Goal: Complete application form: Complete application form

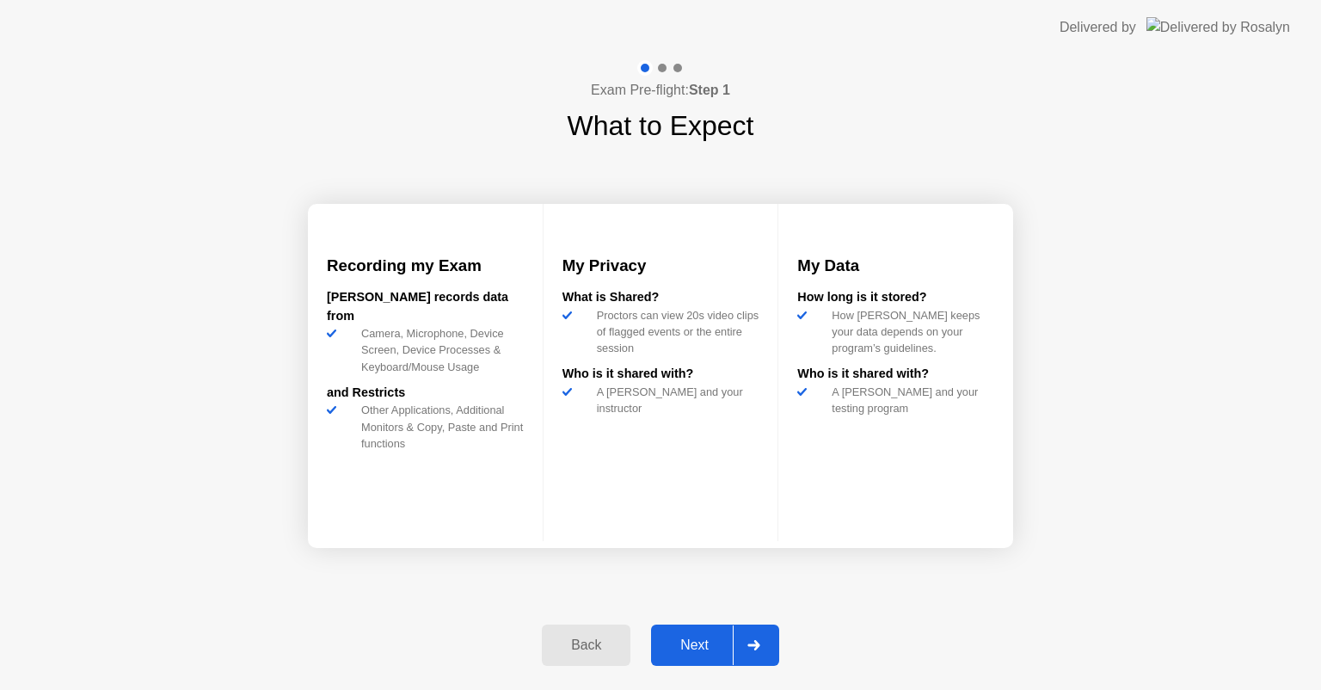
click at [681, 642] on div "Next" at bounding box center [694, 644] width 77 height 15
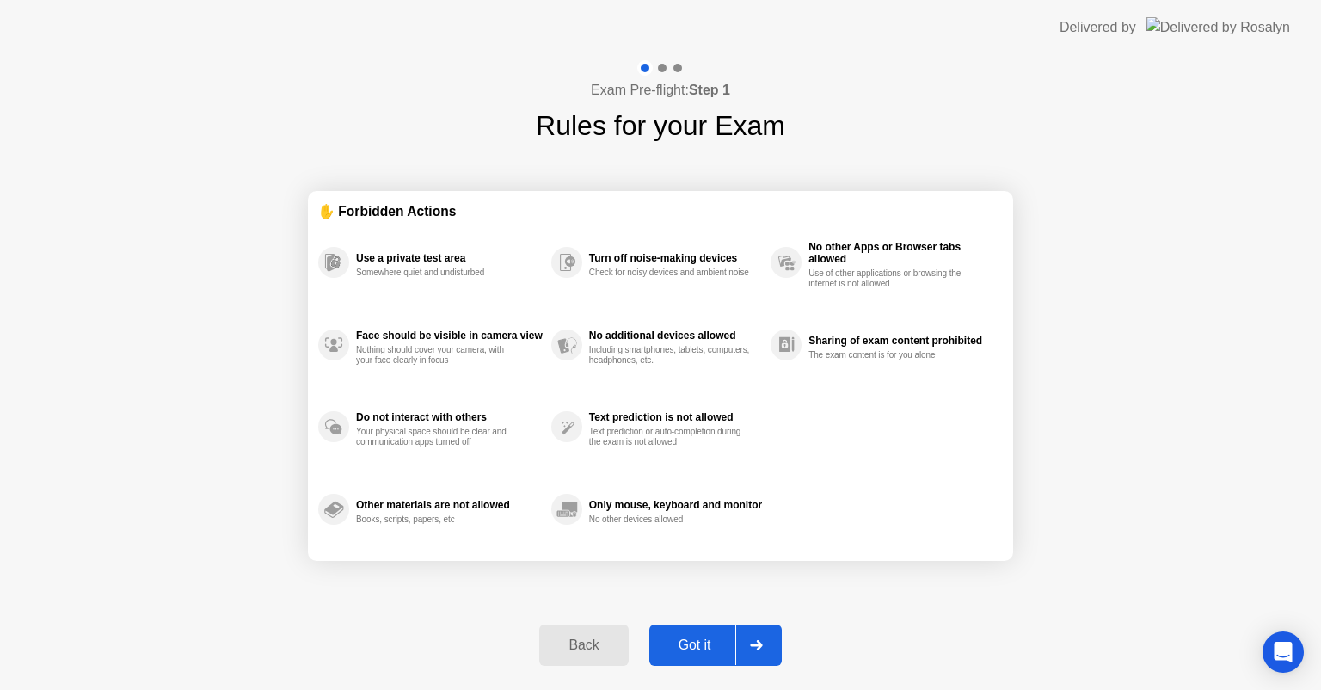
click at [708, 642] on div "Got it" at bounding box center [694, 644] width 81 height 15
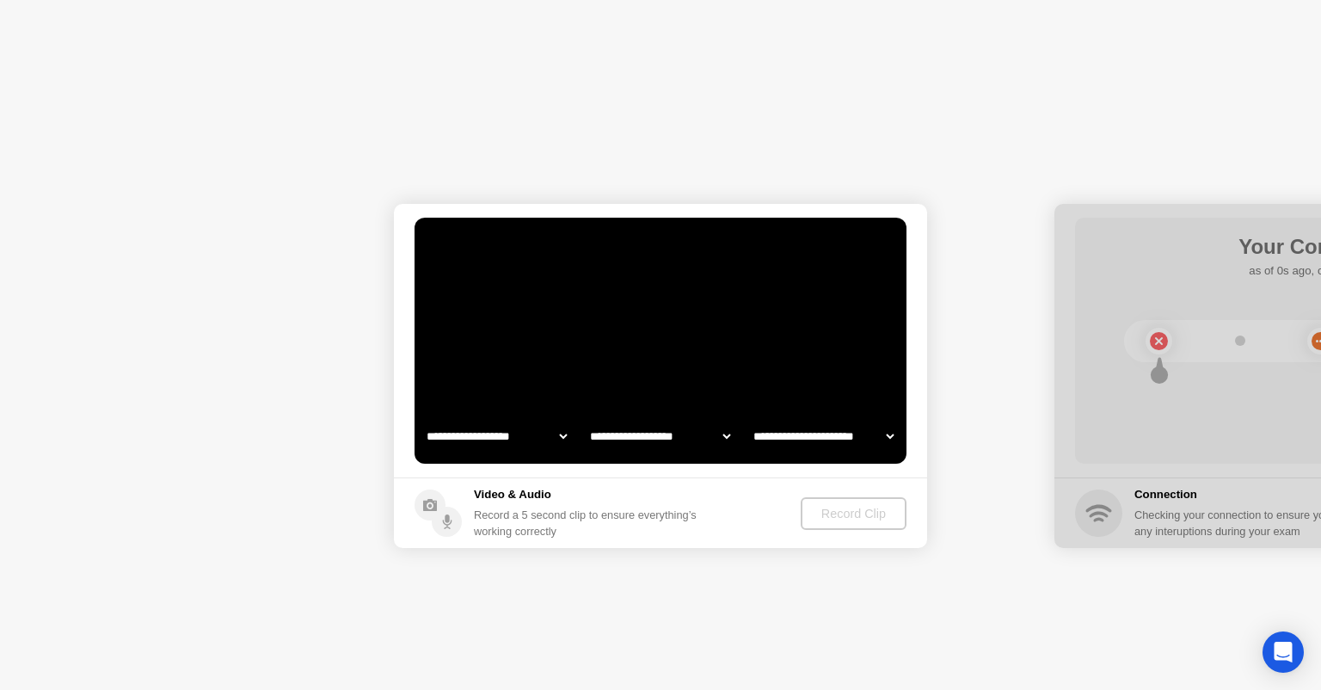
select select "**********"
select select "*******"
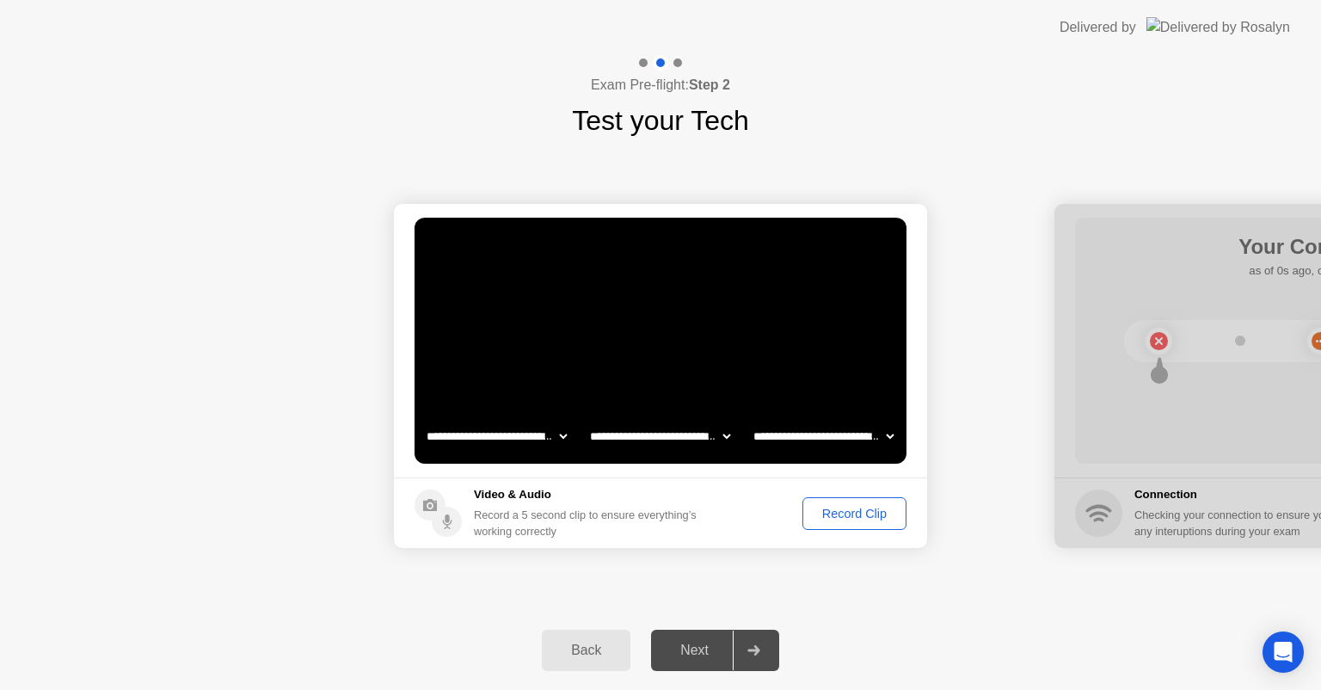
click at [694, 654] on div "Next" at bounding box center [694, 649] width 77 height 15
click at [685, 645] on div "Next" at bounding box center [694, 649] width 77 height 15
click at [822, 512] on div "Record Clip" at bounding box center [854, 514] width 92 height 14
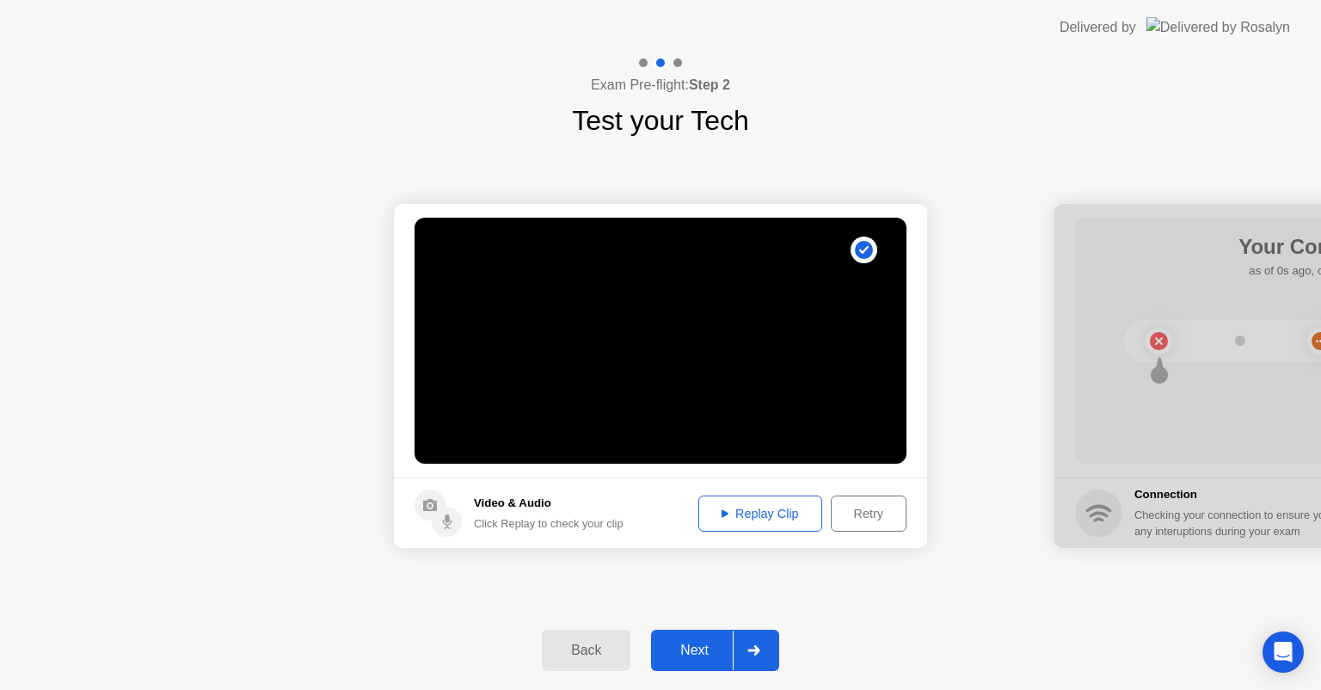
click at [713, 646] on div "Next" at bounding box center [694, 649] width 77 height 15
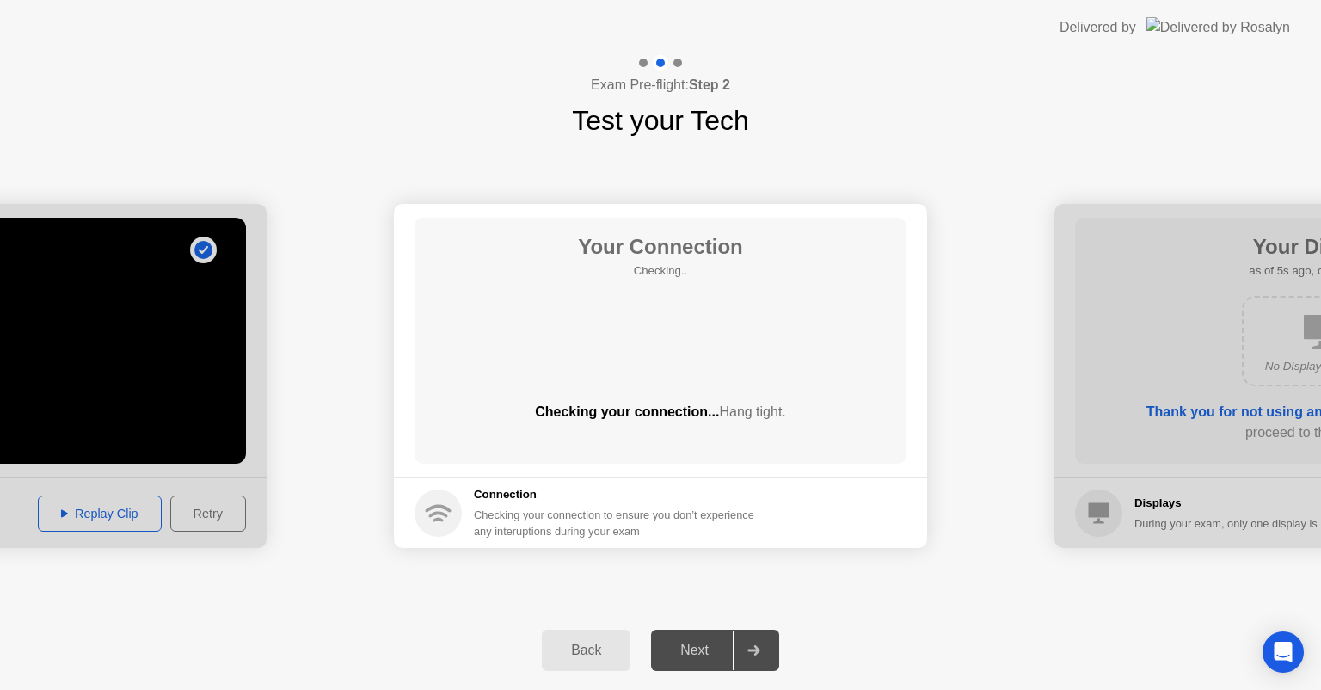
click at [713, 646] on div "Next" at bounding box center [694, 649] width 77 height 15
click at [703, 643] on div "Next" at bounding box center [694, 649] width 77 height 15
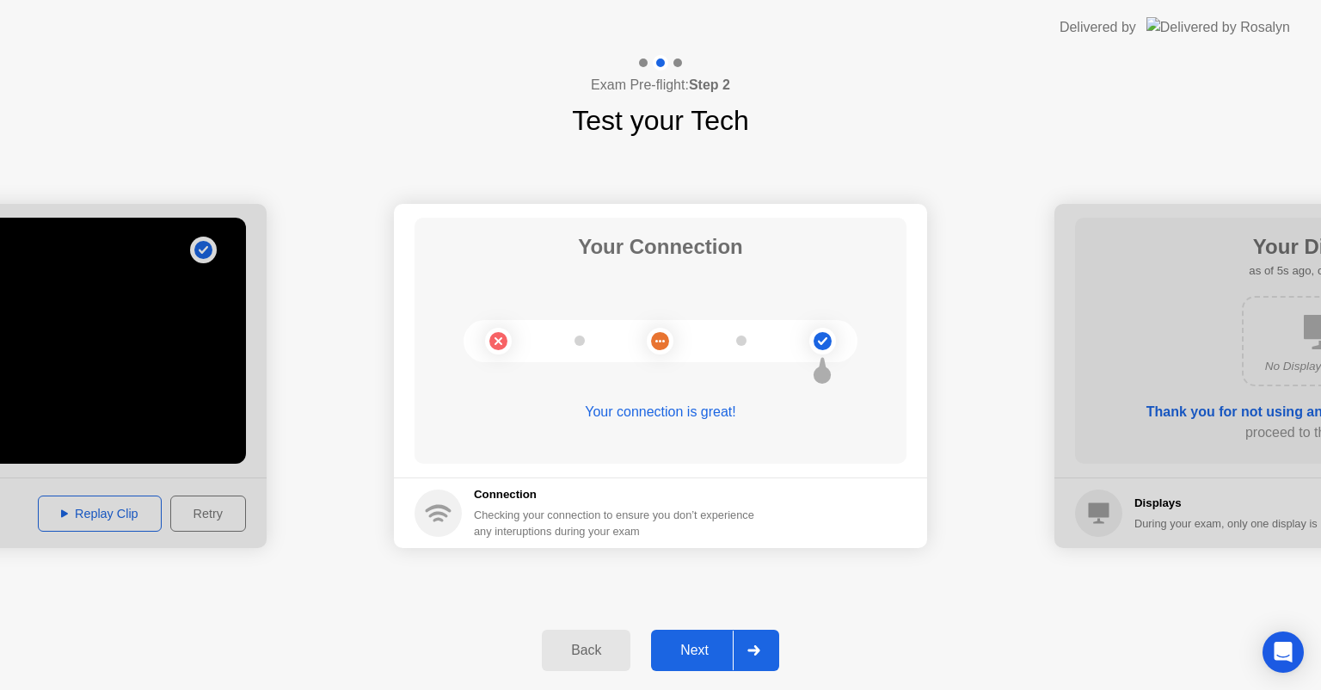
click at [697, 636] on button "Next" at bounding box center [715, 649] width 128 height 41
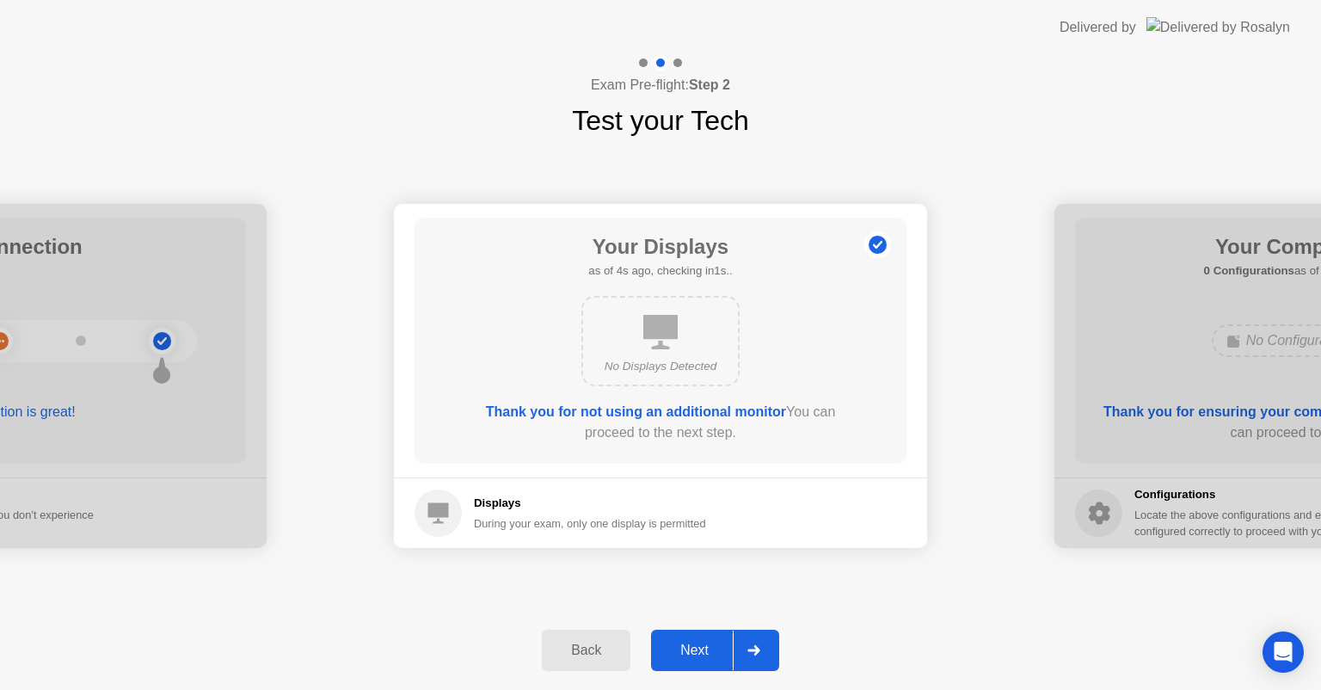
click at [697, 636] on button "Next" at bounding box center [715, 649] width 128 height 41
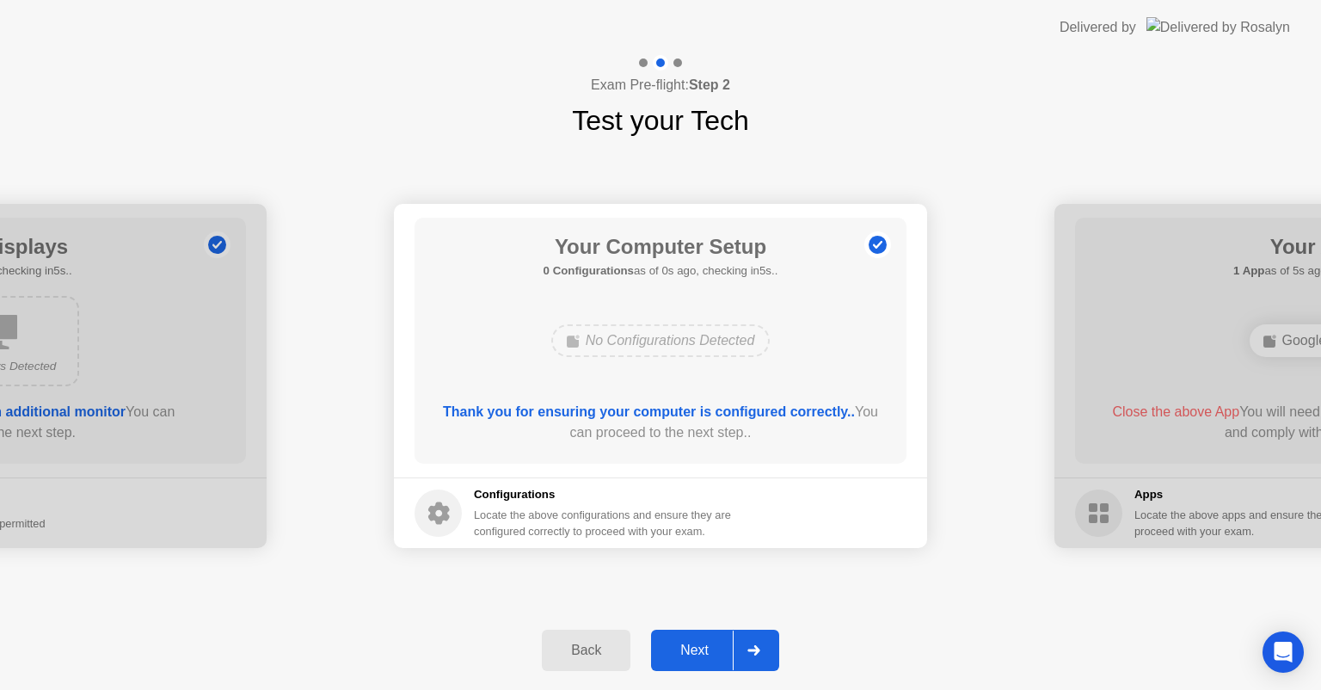
click at [697, 636] on button "Next" at bounding box center [715, 649] width 128 height 41
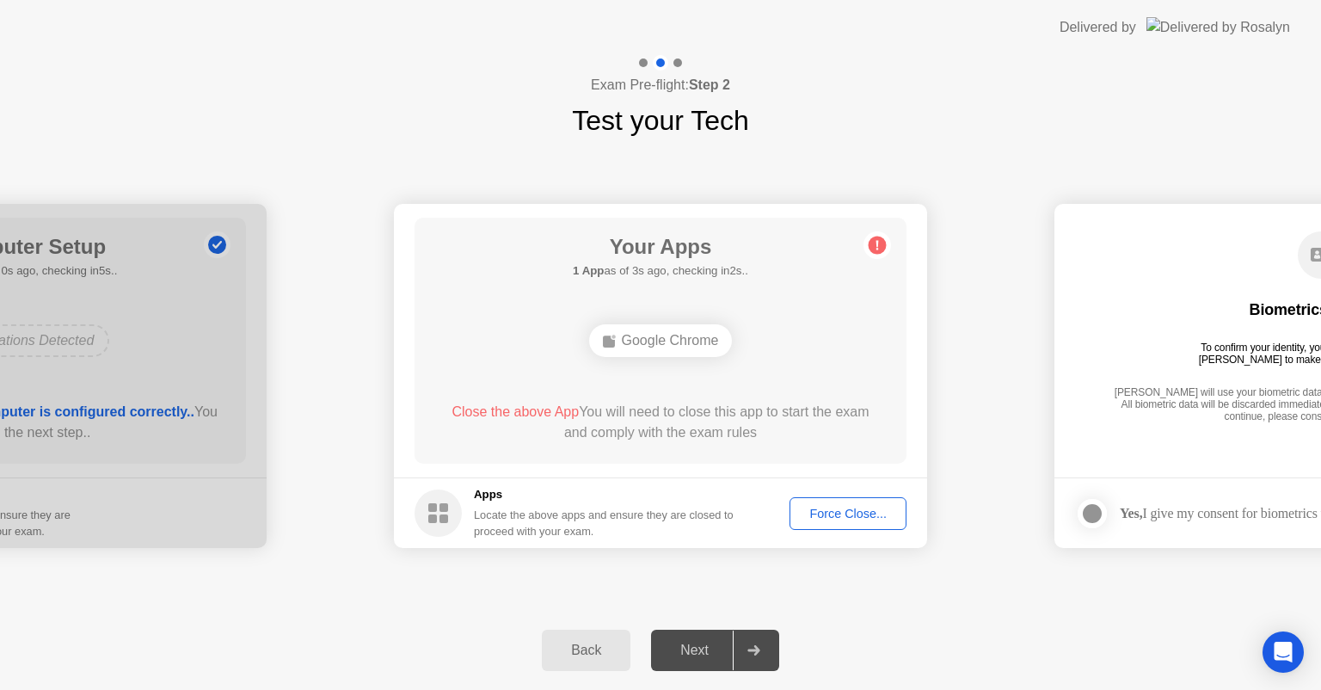
click at [838, 519] on div "Force Close..." at bounding box center [847, 514] width 105 height 14
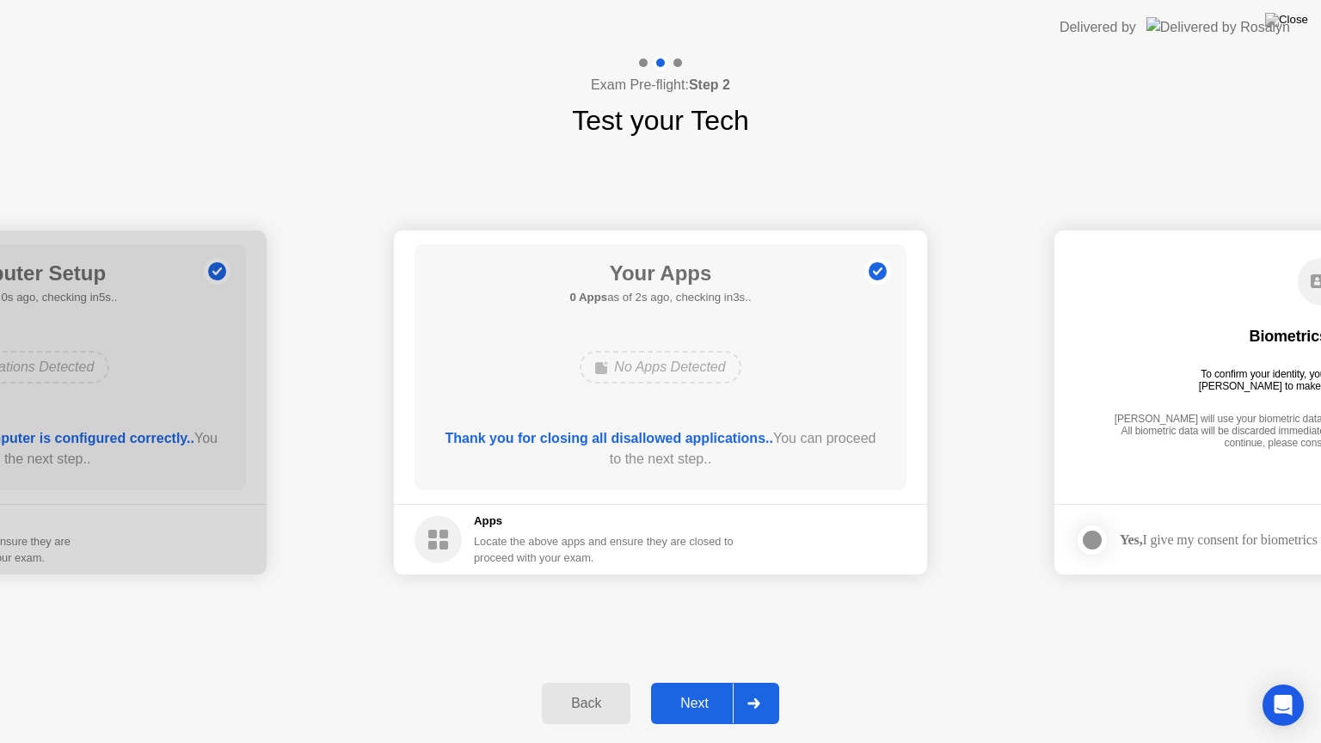
click at [702, 689] on div "Next" at bounding box center [694, 703] width 77 height 15
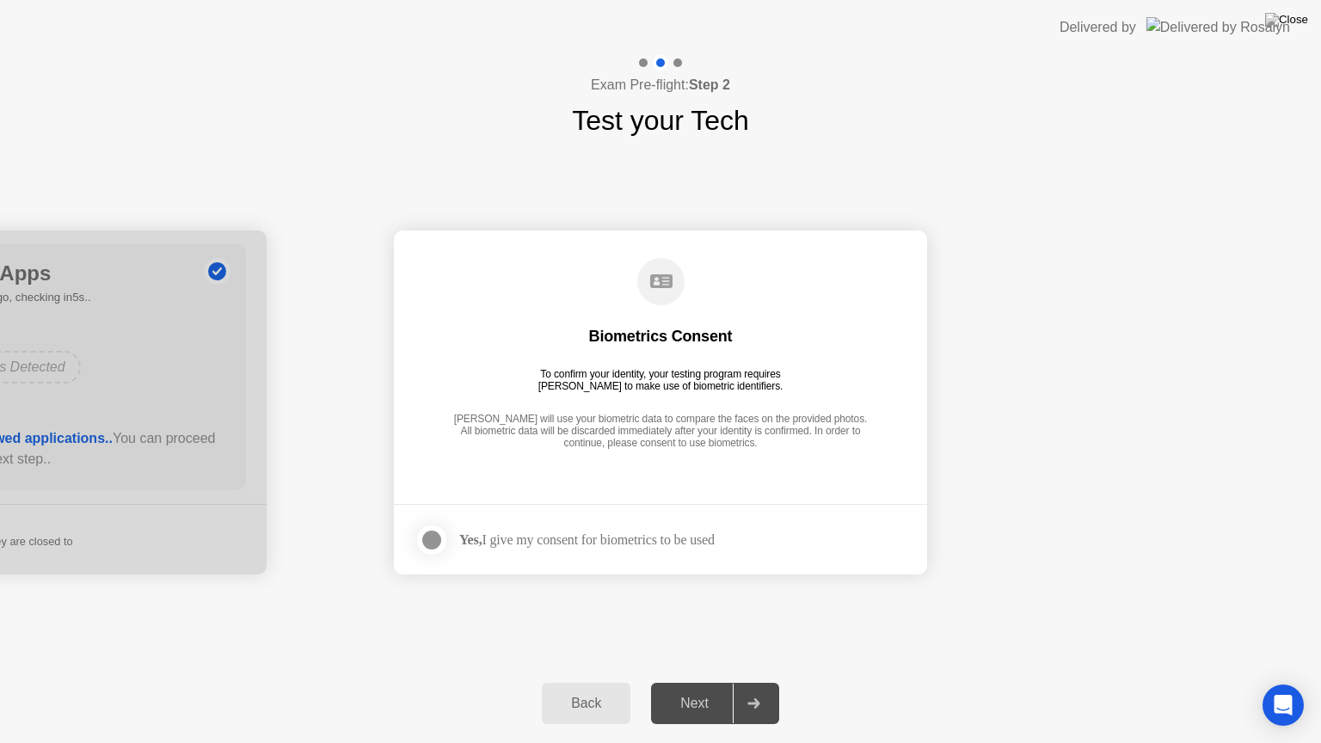
click at [680, 535] on div "Yes, I give my consent for biometrics to be used" at bounding box center [586, 539] width 255 height 16
click at [430, 537] on div at bounding box center [431, 540] width 21 height 21
click at [682, 689] on div "Next" at bounding box center [694, 703] width 77 height 15
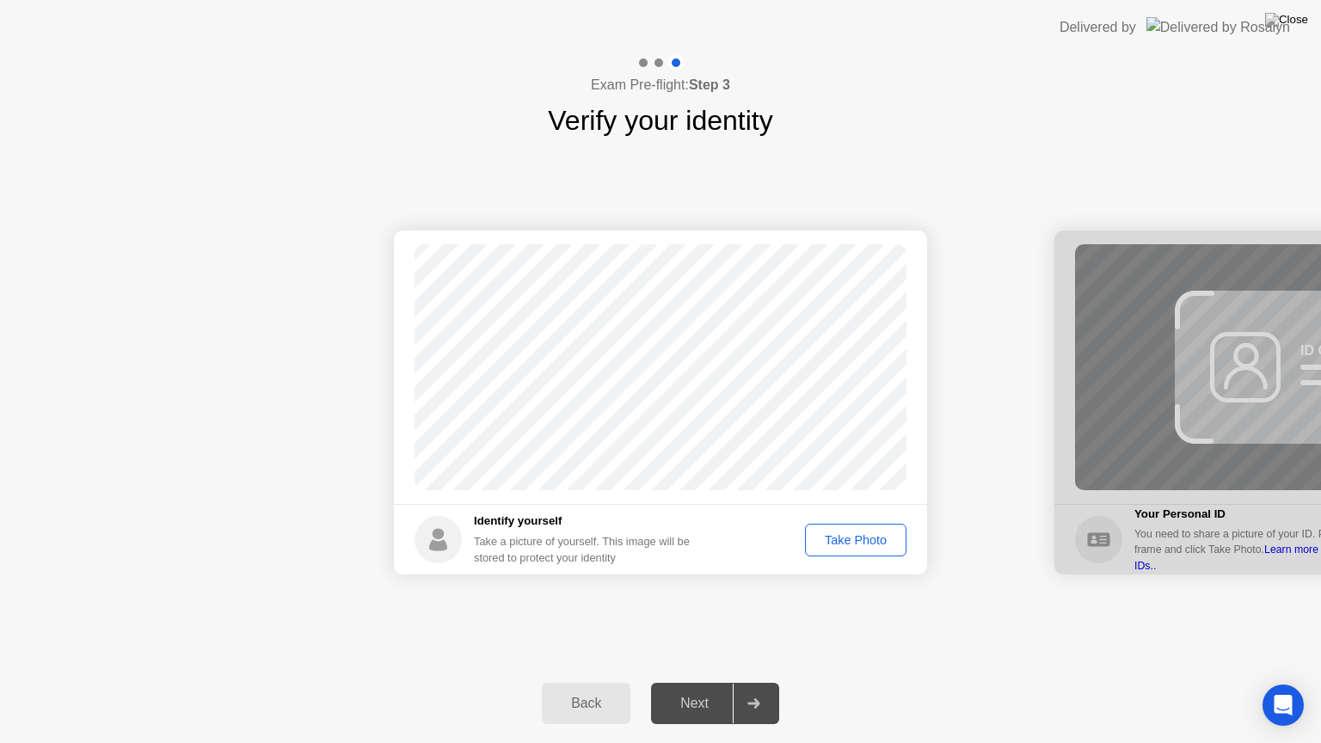
click at [854, 533] on div "Take Photo" at bounding box center [855, 540] width 89 height 14
click at [698, 689] on button "Next" at bounding box center [715, 703] width 128 height 41
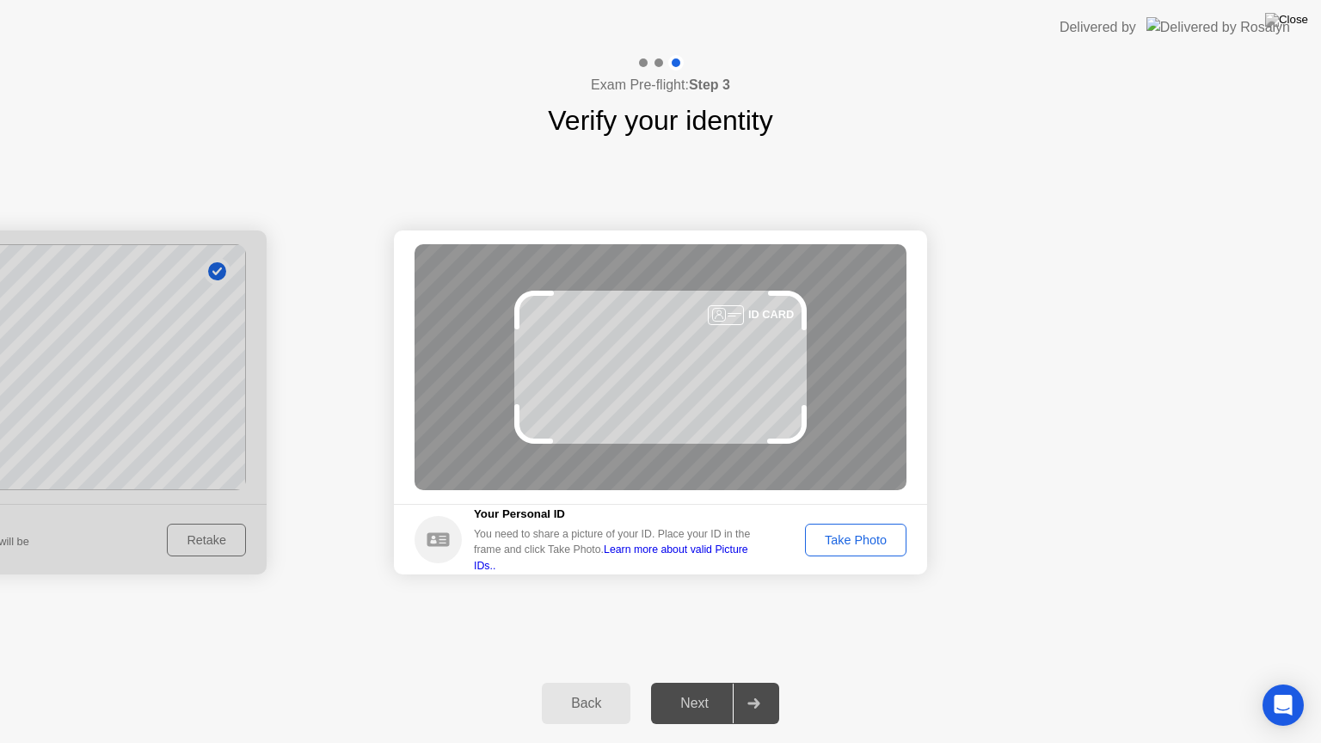
click at [845, 533] on div "Take Photo" at bounding box center [855, 540] width 89 height 14
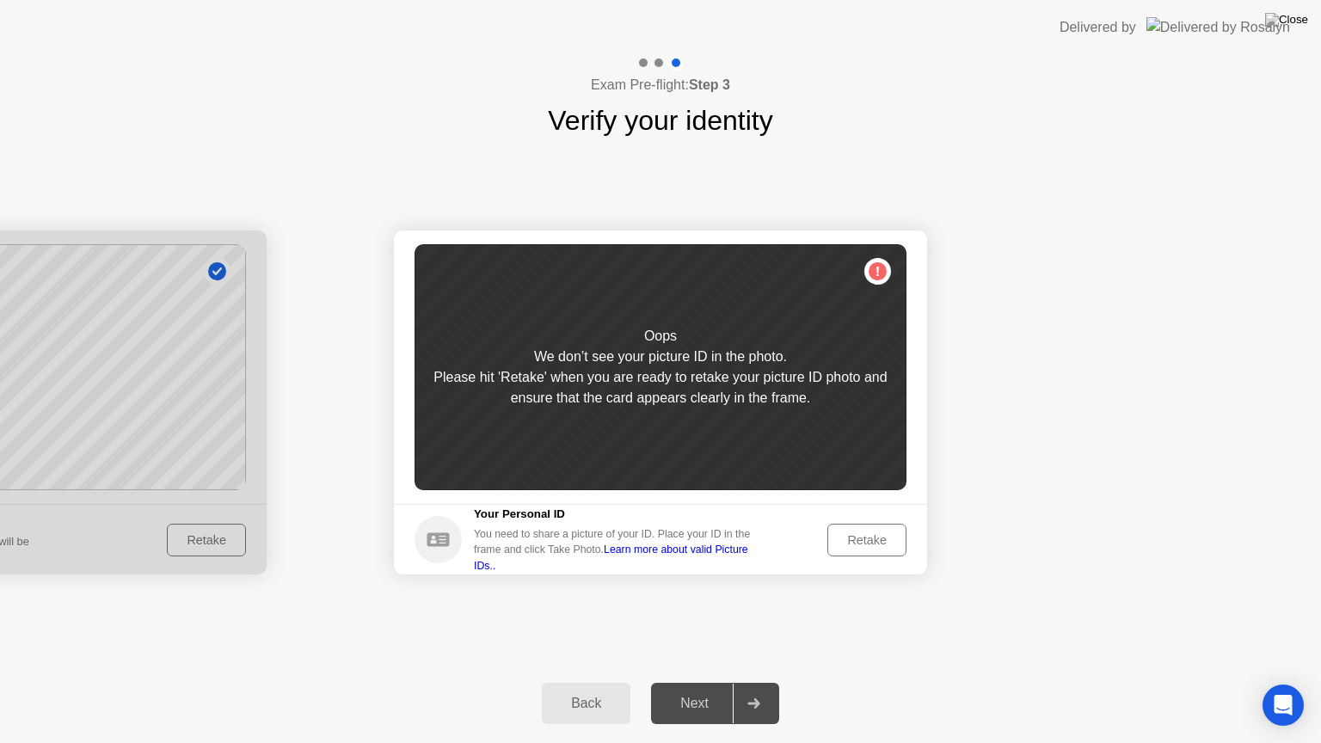
click at [694, 554] on link "Learn more about valid Picture IDs.." at bounding box center [611, 557] width 274 height 28
click at [845, 547] on div "Retake" at bounding box center [866, 540] width 67 height 14
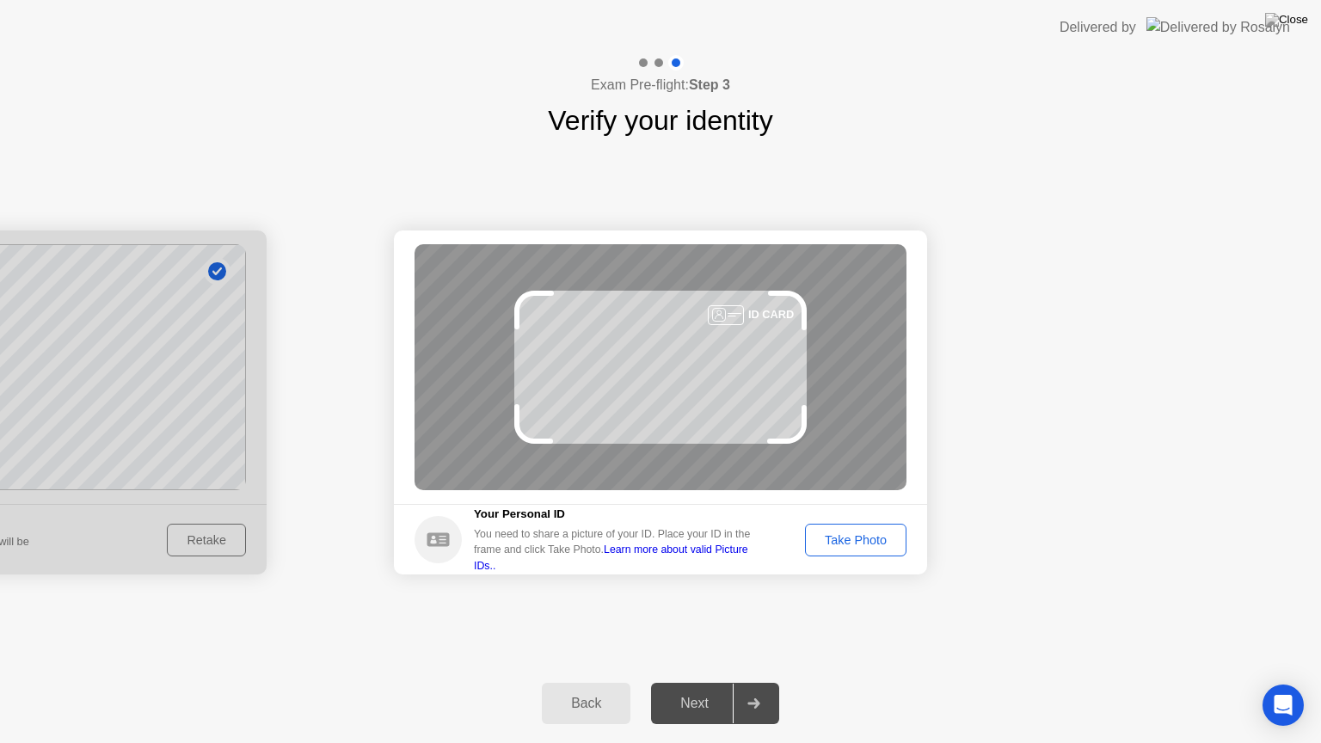
click at [840, 550] on button "Take Photo" at bounding box center [855, 540] width 101 height 33
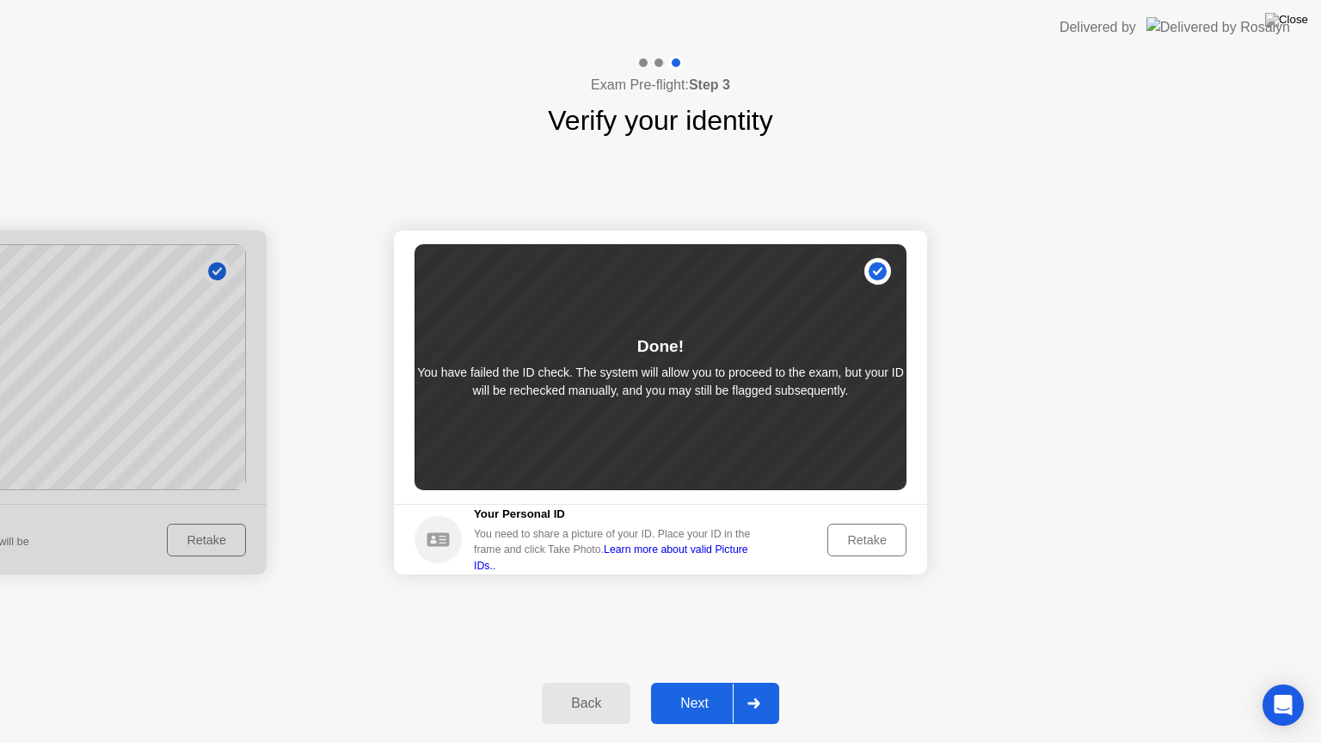
click at [853, 540] on div "Retake" at bounding box center [866, 540] width 67 height 14
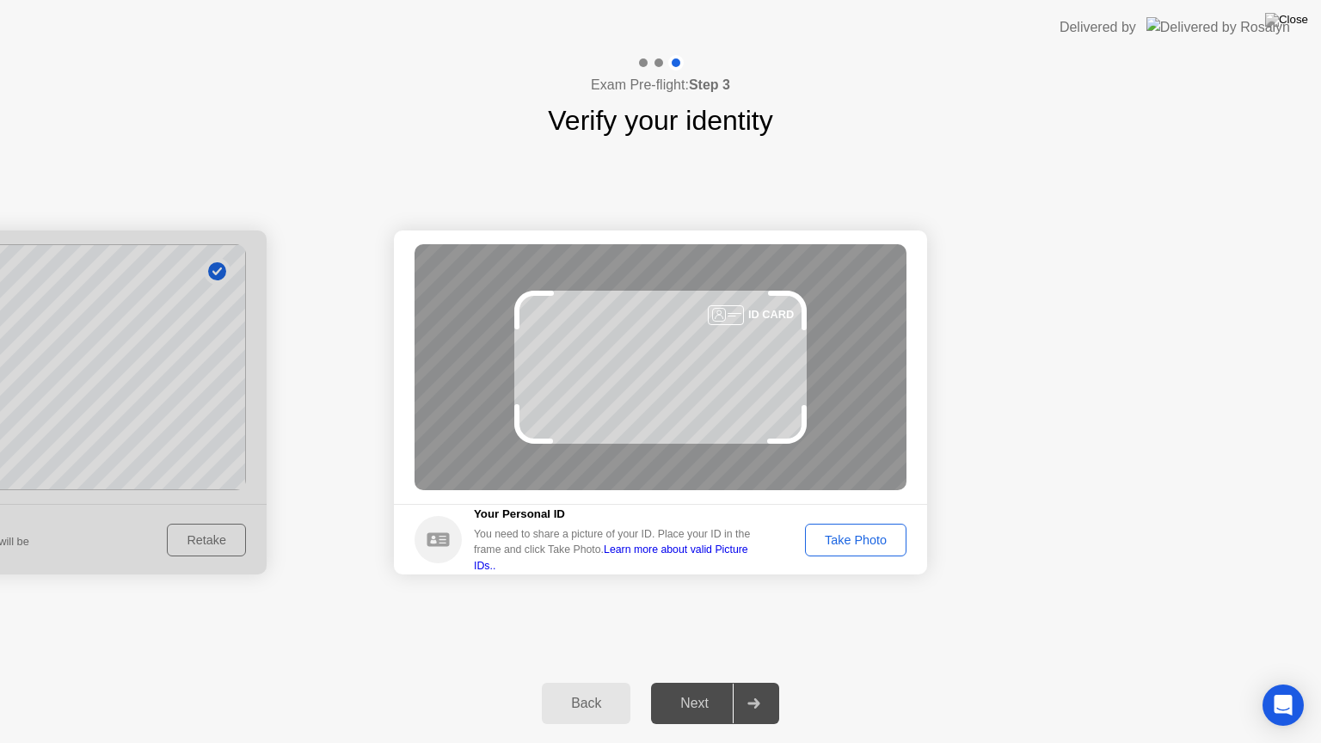
click at [863, 541] on div "Take Photo" at bounding box center [855, 540] width 89 height 14
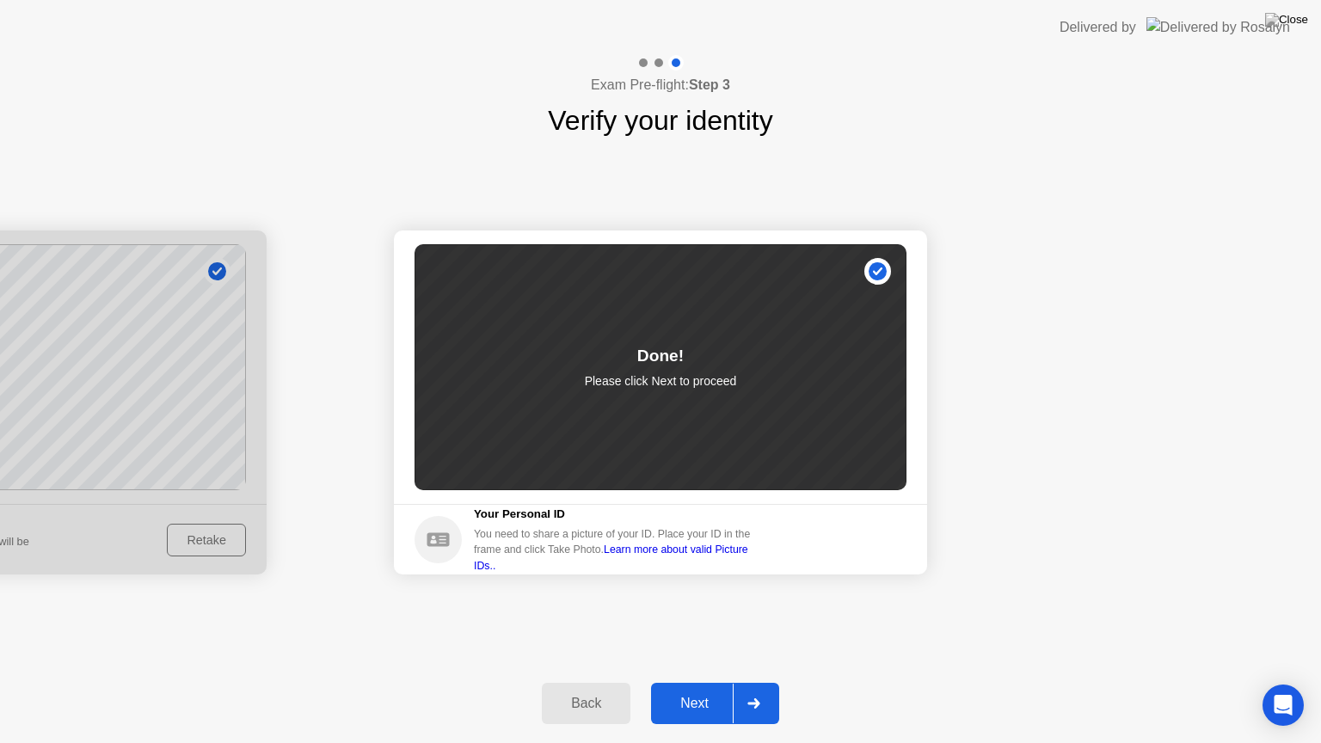
click at [695, 689] on button "Next" at bounding box center [715, 703] width 128 height 41
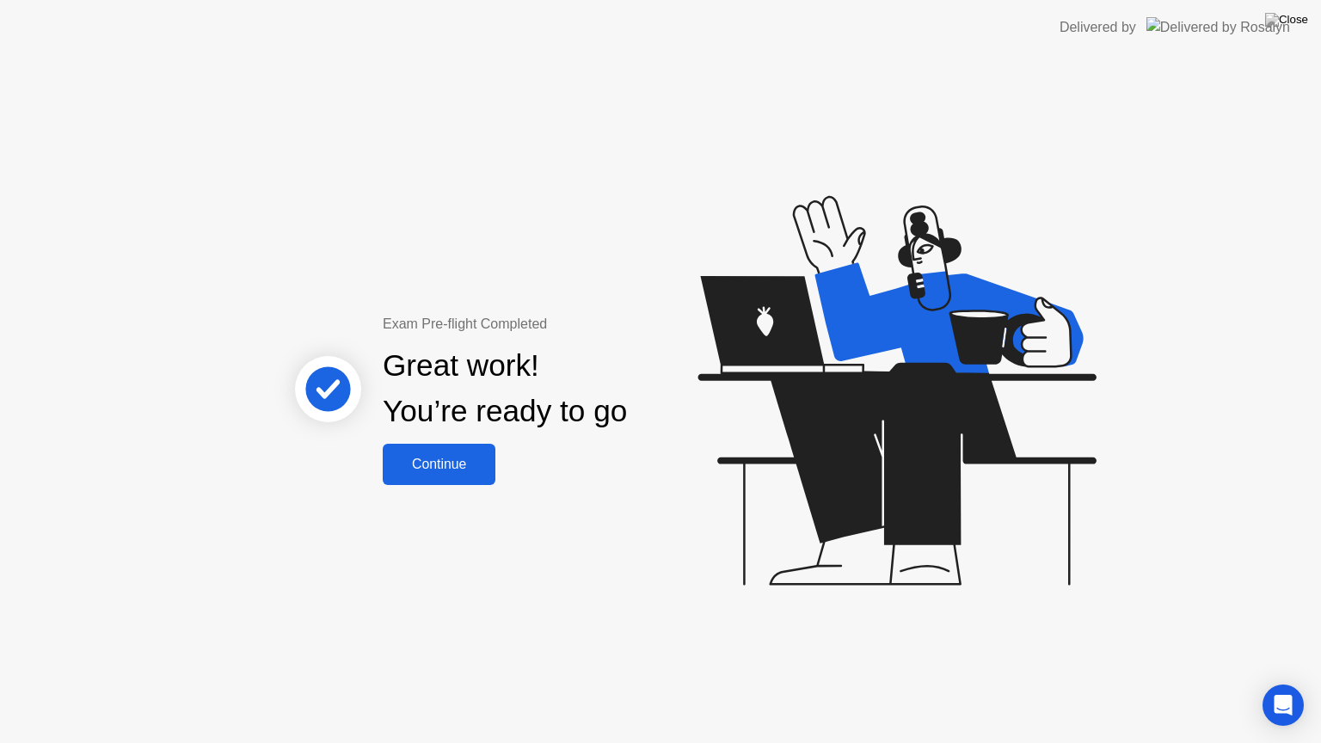
click at [423, 484] on button "Continue" at bounding box center [439, 464] width 113 height 41
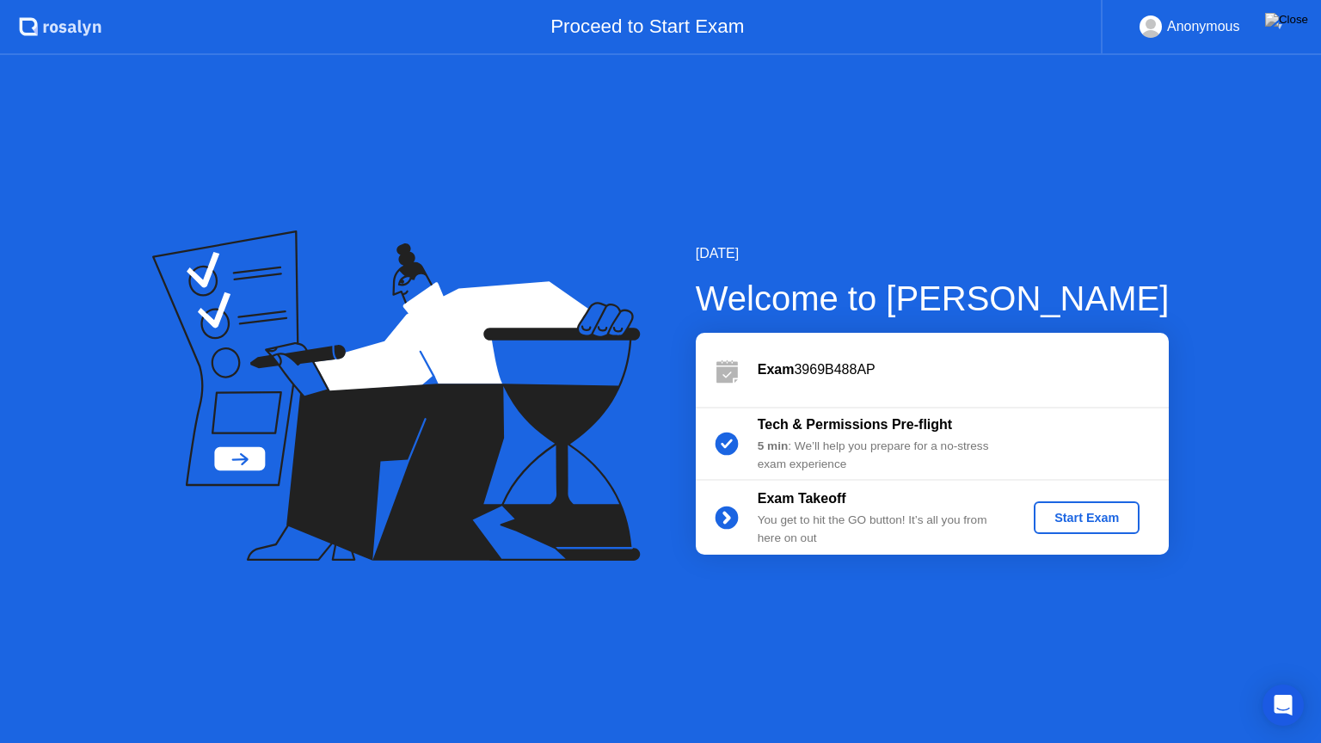
click at [1072, 531] on button "Start Exam" at bounding box center [1087, 517] width 106 height 33
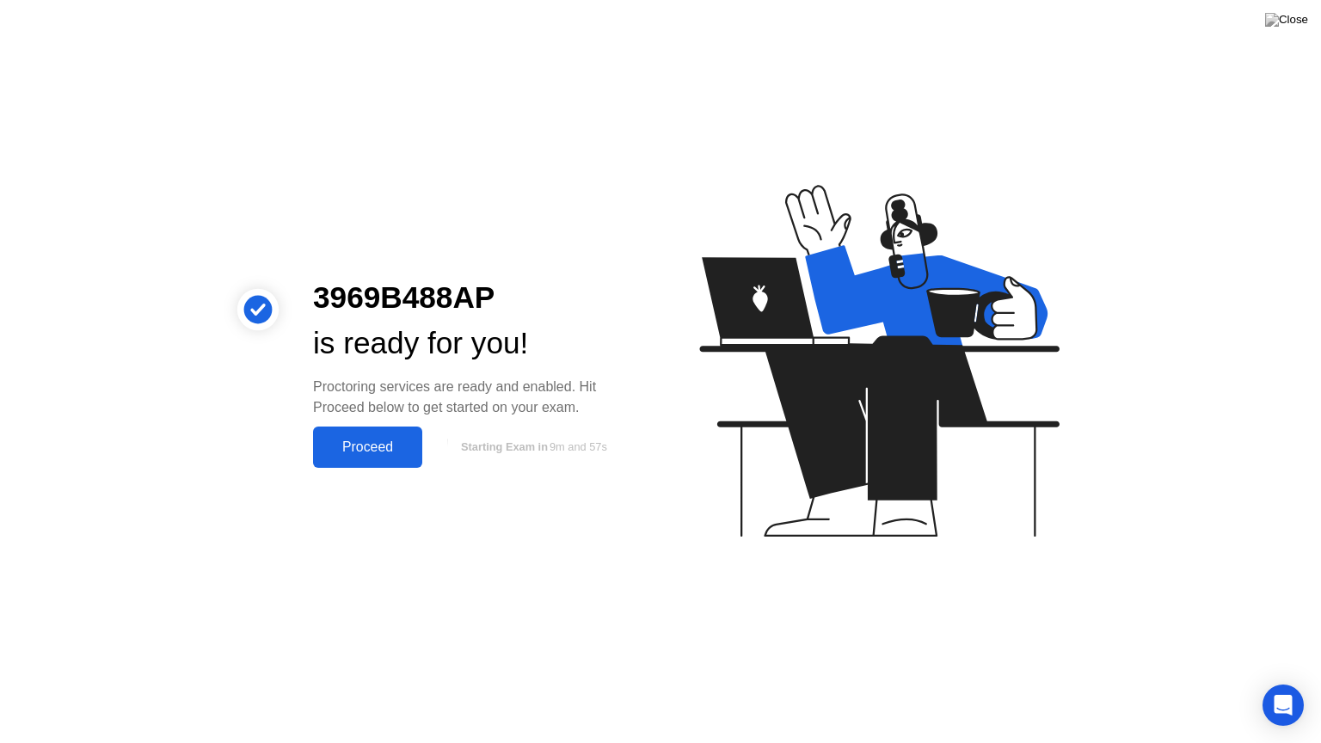
click at [359, 444] on div "Proceed" at bounding box center [367, 446] width 99 height 15
